Goal: Complete application form

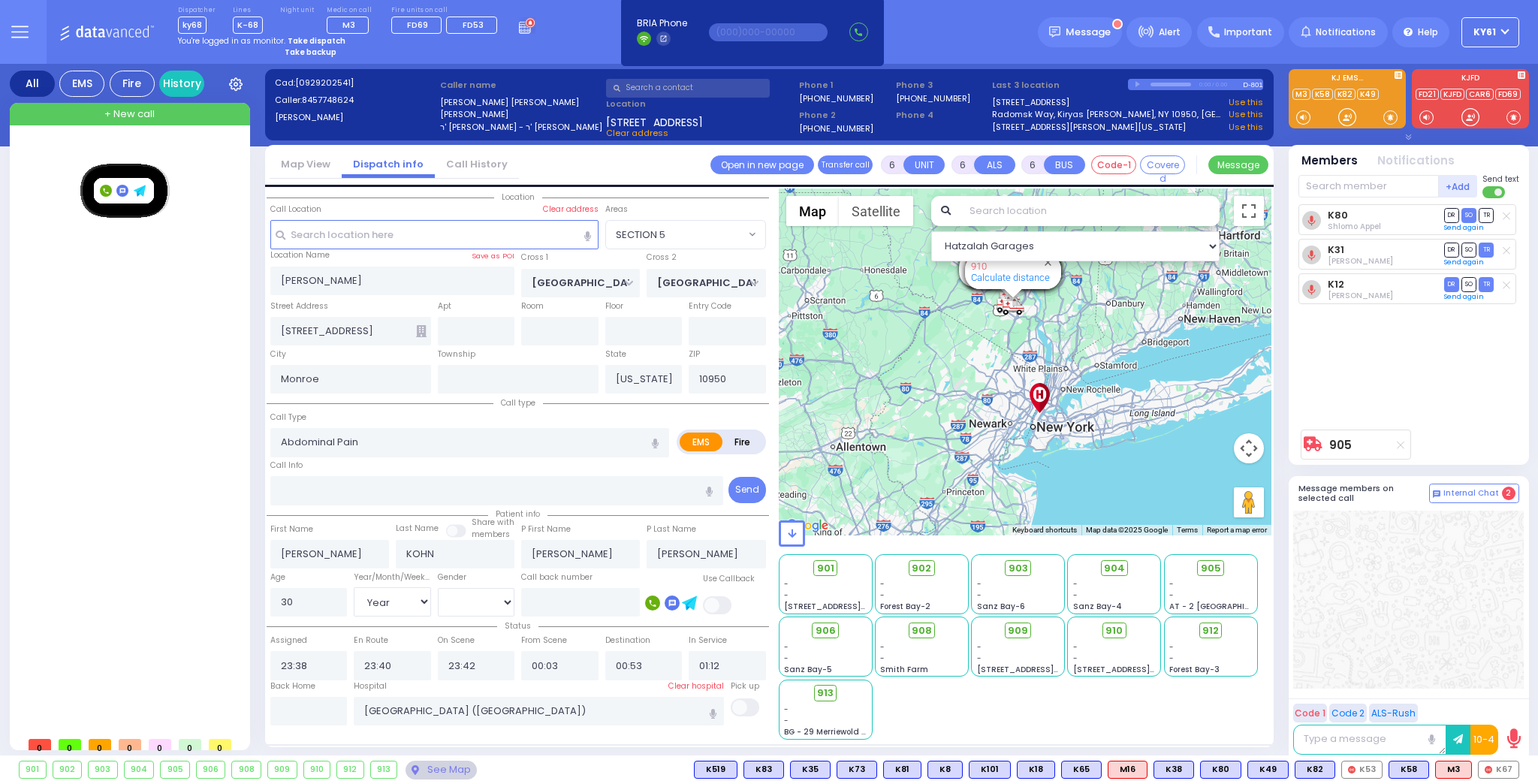
select select "SECTION 5"
select select "Year"
select select "[DEMOGRAPHIC_DATA]"
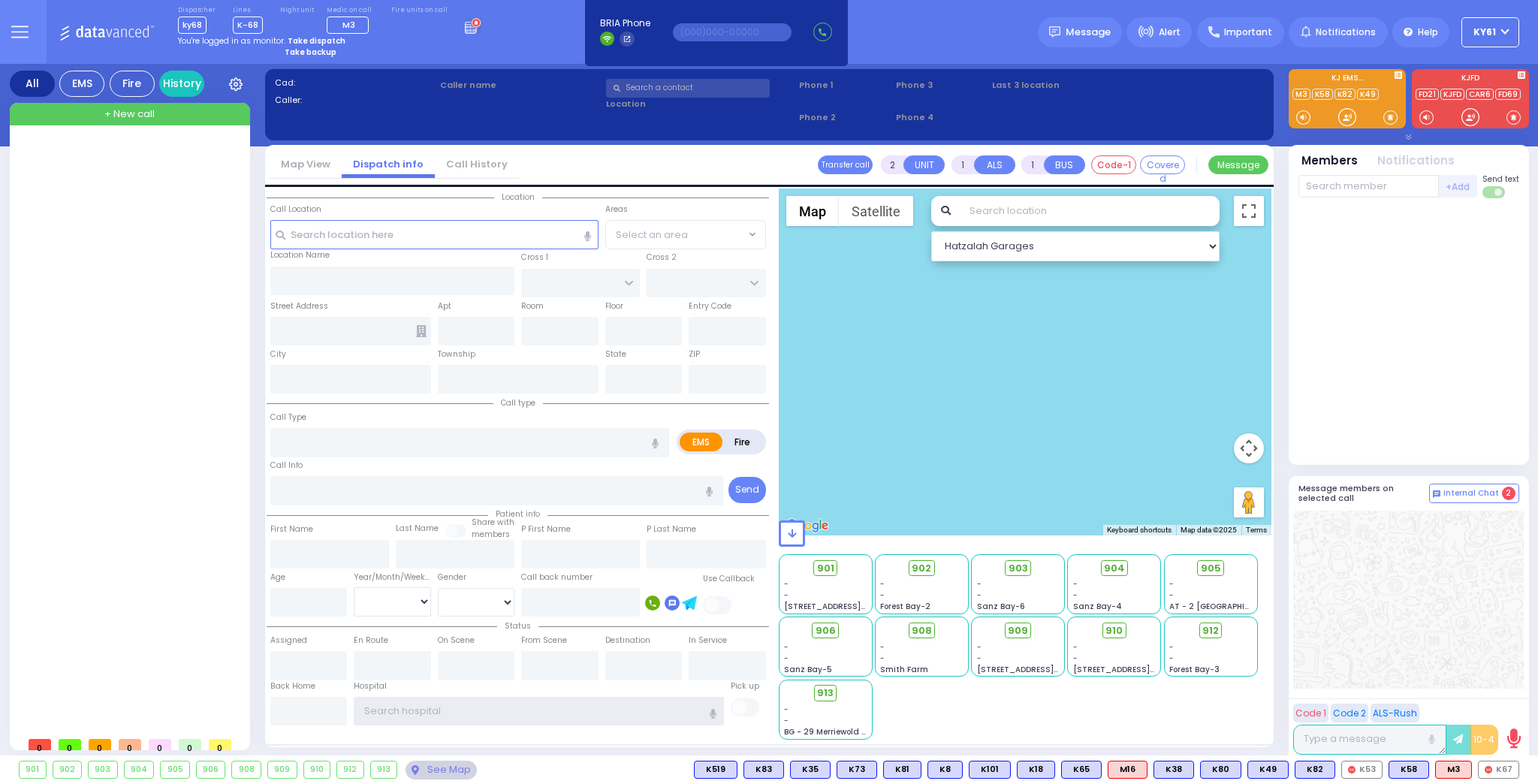
type input "ky61"
drag, startPoint x: 116, startPoint y: 212, endPoint x: 122, endPoint y: 204, distance: 10.0
click at [116, 211] on div at bounding box center [131, 434] width 223 height 589
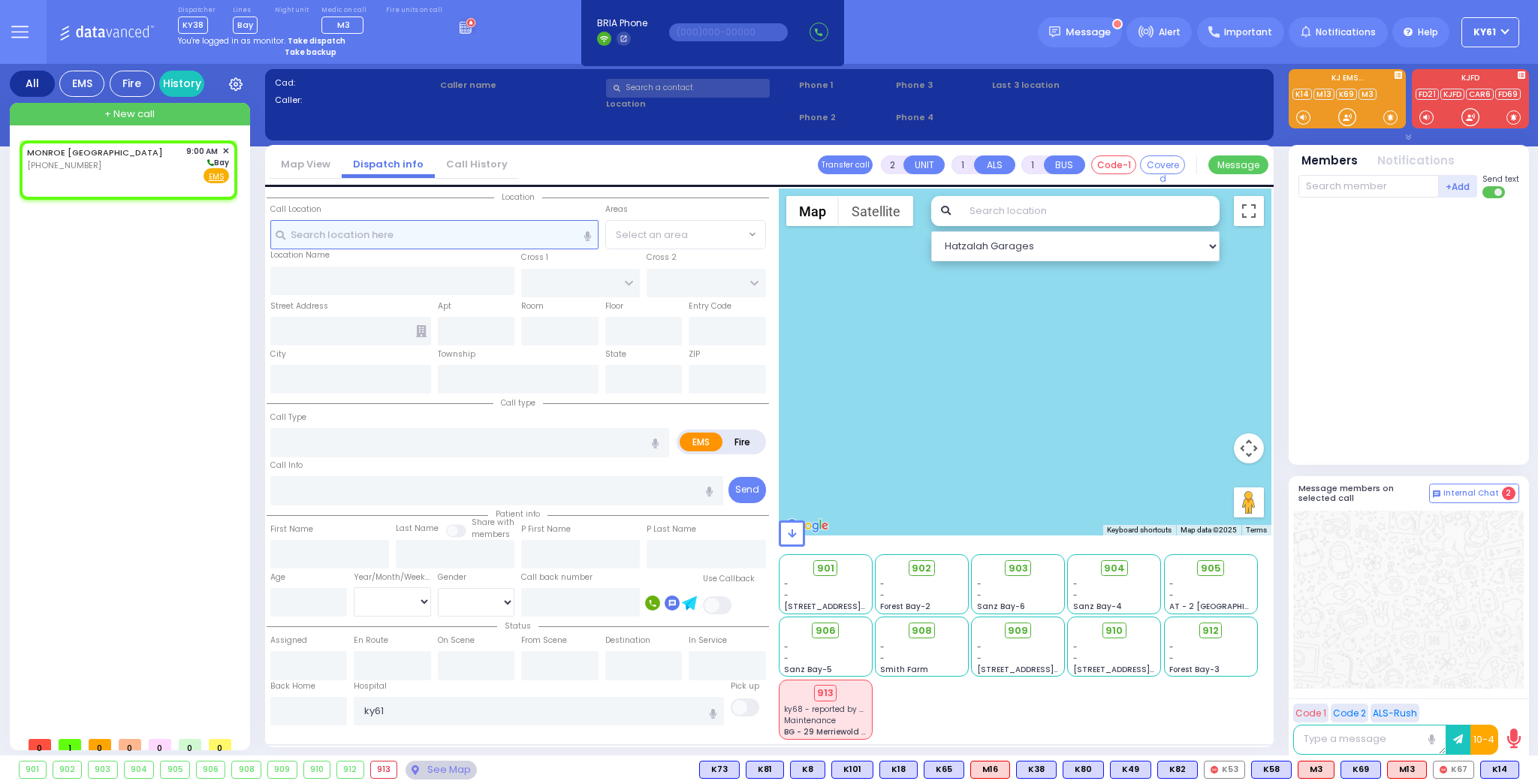
select select
radio input "true"
select select
type input "09:00"
select select "Hatzalah Garages"
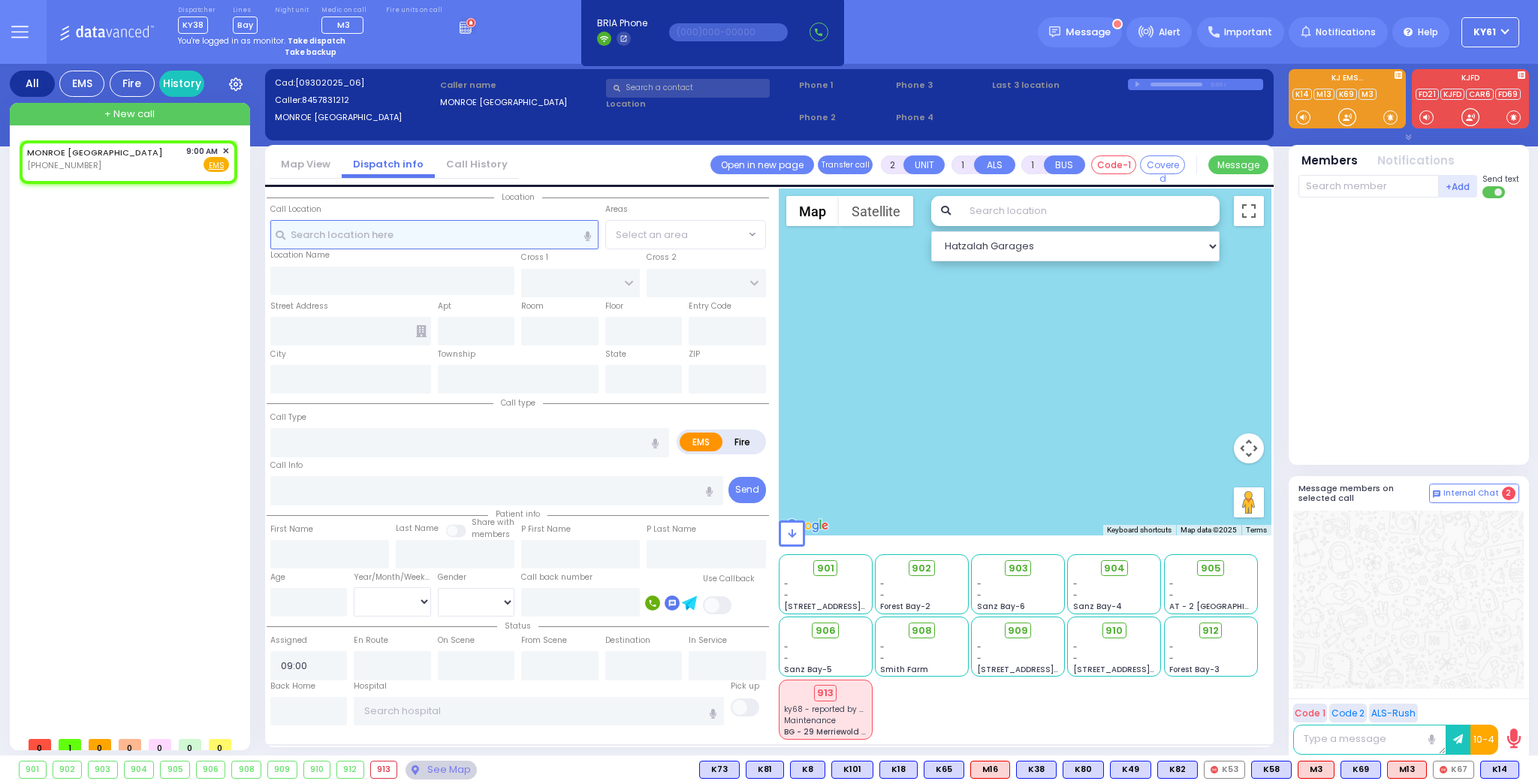
select select
radio input "true"
select select
select select "Hatzalah Garages"
select select
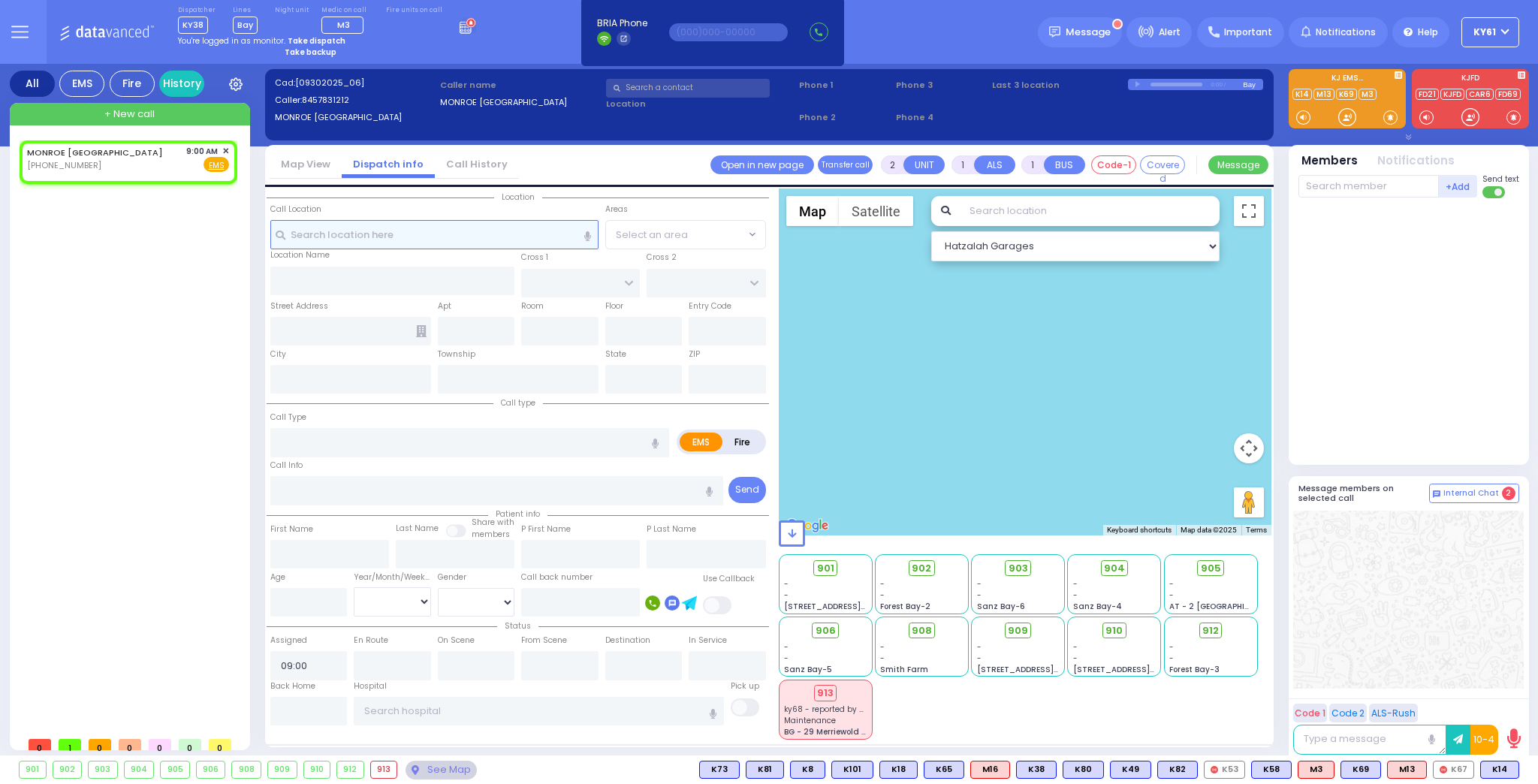
radio input "true"
select select
select select "Hatzalah Garages"
